Goal: Task Accomplishment & Management: Manage account settings

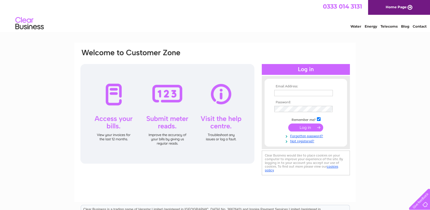
click at [285, 92] on input "text" at bounding box center [303, 93] width 59 height 6
type input "[PERSON_NAME][EMAIL_ADDRESS][DOMAIN_NAME]"
click at [306, 126] on input "submit" at bounding box center [305, 127] width 35 height 8
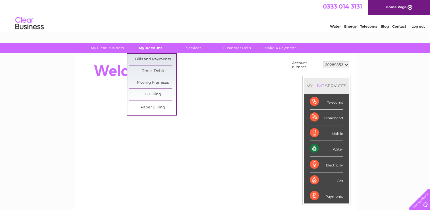
click at [157, 48] on link "My Account" at bounding box center [150, 48] width 47 height 11
click at [151, 59] on link "Bills and Payments" at bounding box center [152, 59] width 47 height 11
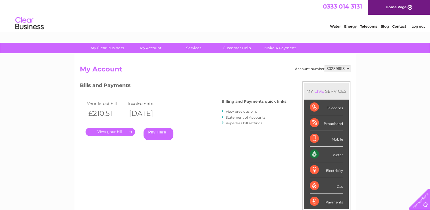
click at [116, 133] on link "." at bounding box center [110, 132] width 49 height 8
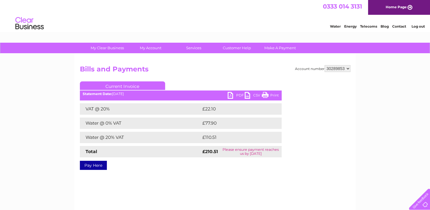
click at [236, 94] on link "PDF" at bounding box center [236, 96] width 17 height 8
